Goal: Task Accomplishment & Management: Manage account settings

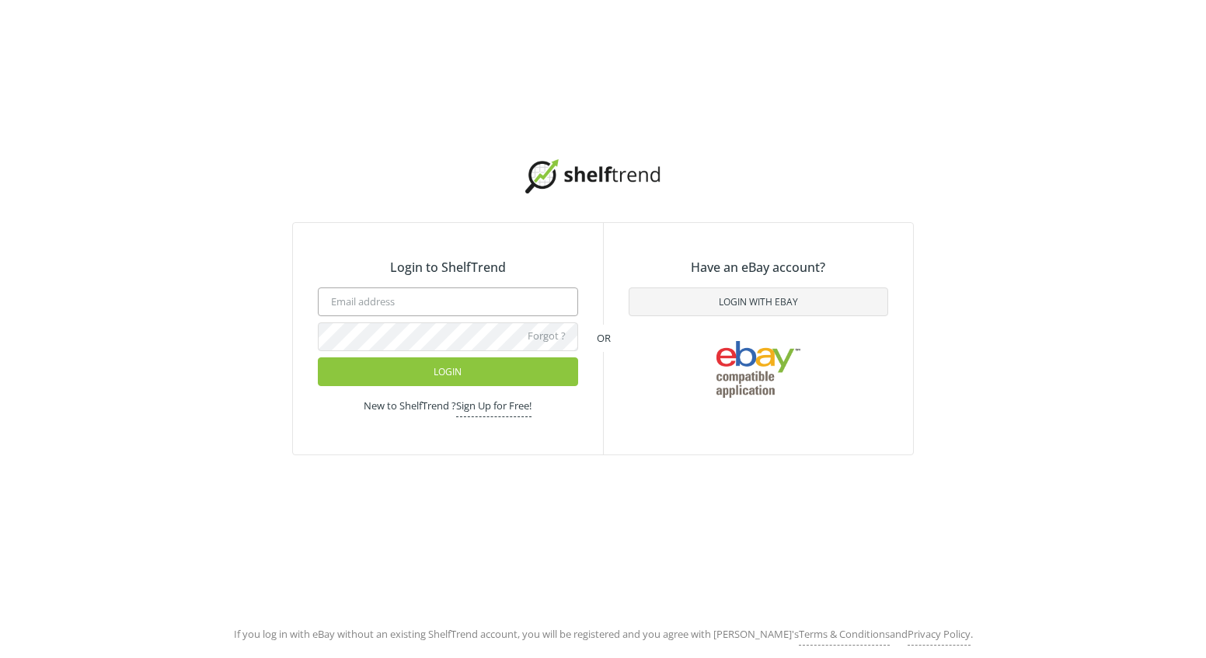
click at [438, 302] on input "email" at bounding box center [448, 302] width 260 height 29
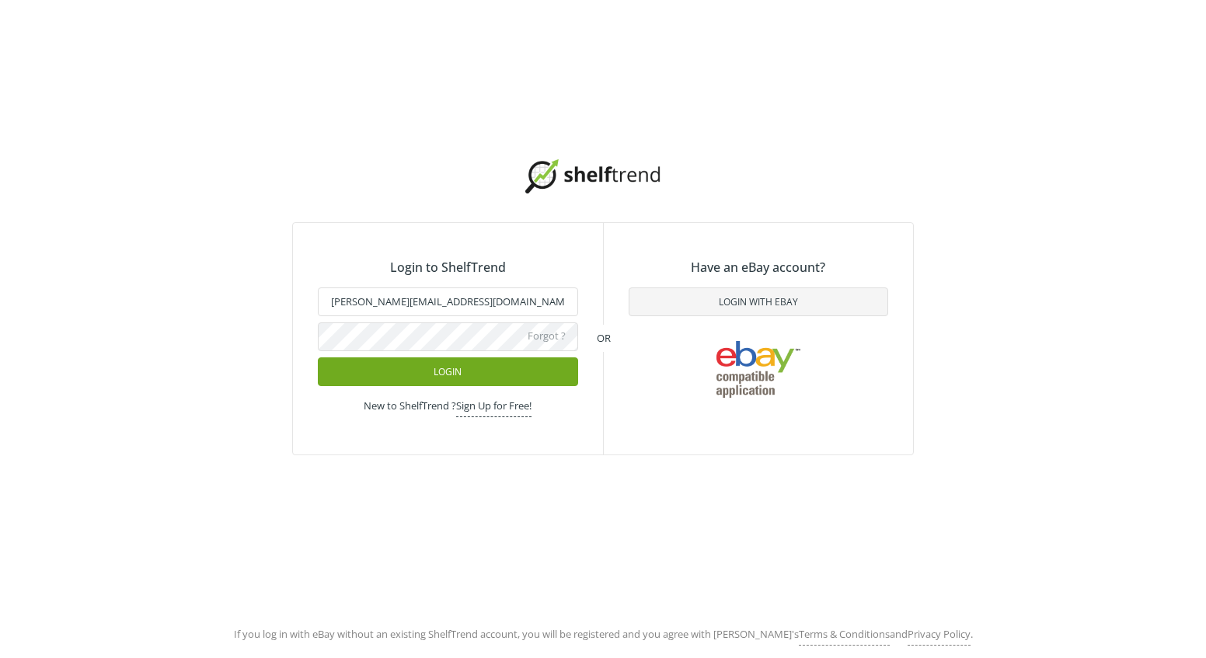
click at [435, 372] on button "Login" at bounding box center [448, 372] width 260 height 29
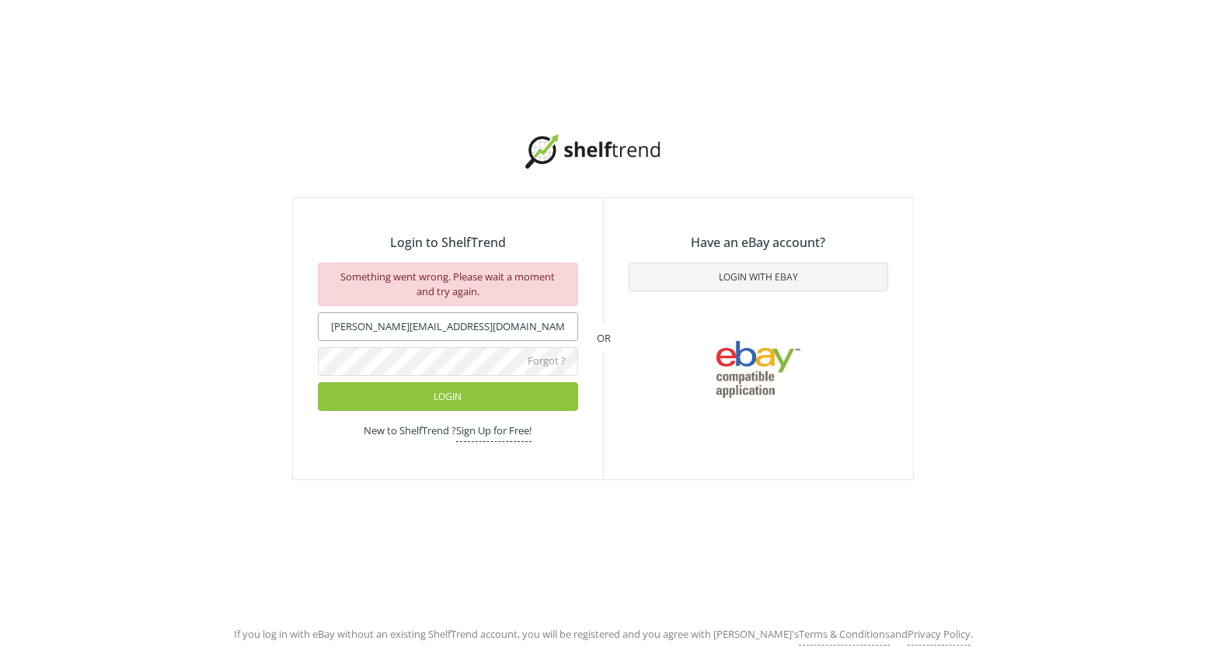
click at [497, 331] on input "t.burkart@tractorpartsasap.com" at bounding box center [448, 326] width 260 height 29
type input "terryburkart@gmail.com"
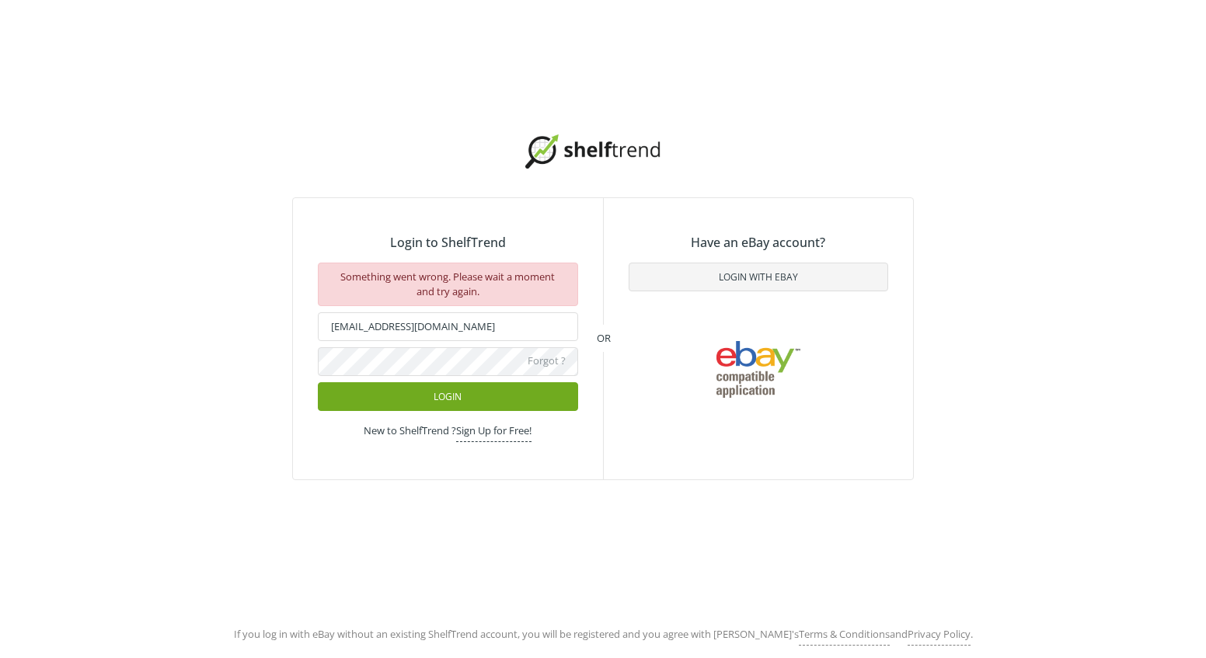
click at [438, 388] on button "Login" at bounding box center [448, 396] width 260 height 29
click at [693, 126] on div "Login to ShelfTrend Something went wrong. Please wait a moment and try again. t…" at bounding box center [603, 307] width 1206 height 615
click at [463, 498] on div "Login to ShelfTrend Something went wrong. Please wait a moment and try again. t…" at bounding box center [603, 307] width 1206 height 615
click at [485, 483] on div "Login to ShelfTrend Something went wrong. Please wait a moment and try again. t…" at bounding box center [603, 307] width 1206 height 615
click at [738, 273] on button "Login with Ebay" at bounding box center [759, 277] width 260 height 29
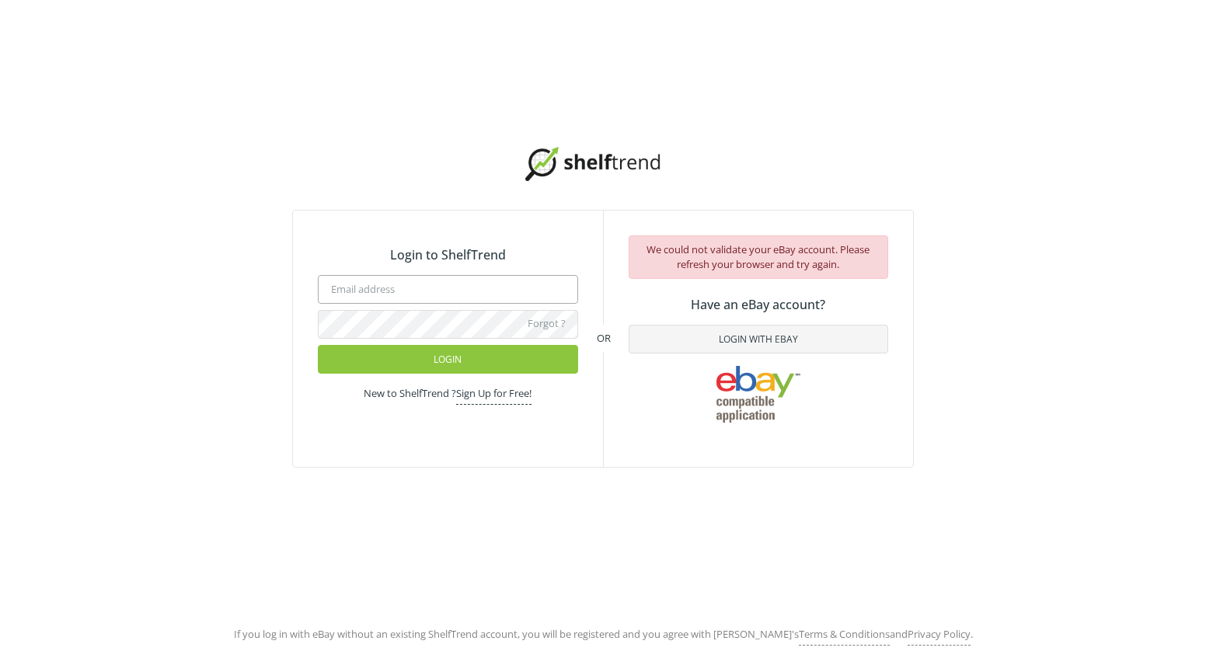
click at [500, 285] on input "email" at bounding box center [448, 289] width 260 height 29
click at [986, 363] on div "Login to ShelfTrend Forgot ? Login New to ShelfTrend ? Sign Up for Free! OR We …" at bounding box center [603, 307] width 1206 height 615
